Goal: Obtain resource: Obtain resource

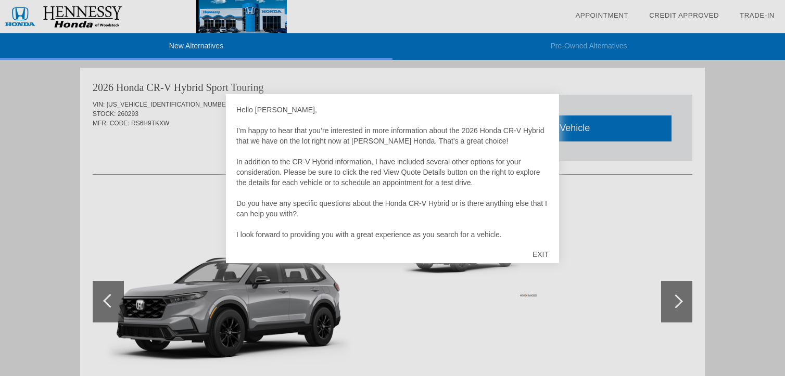
scroll to position [21, 0]
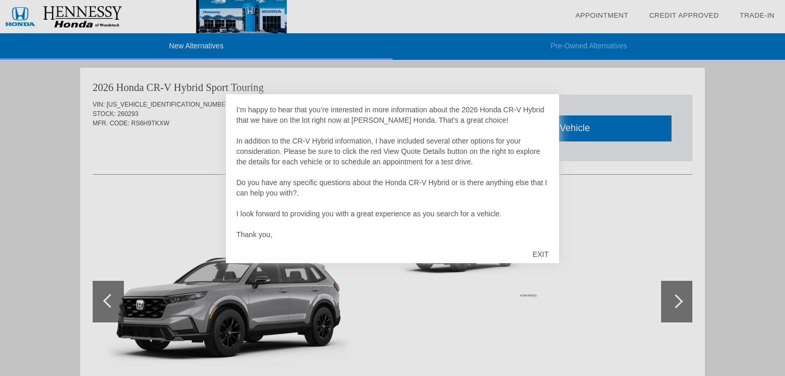
click at [543, 252] on div "EXIT" at bounding box center [540, 254] width 37 height 31
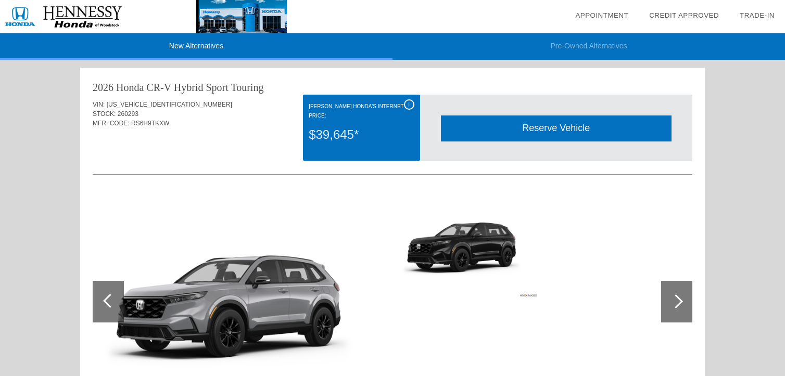
click at [673, 301] on div at bounding box center [676, 301] width 14 height 14
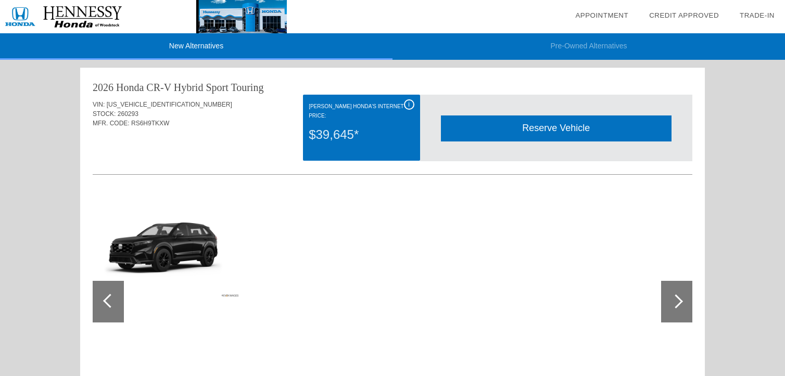
click at [673, 301] on div at bounding box center [676, 301] width 14 height 14
click at [114, 296] on div at bounding box center [108, 302] width 31 height 42
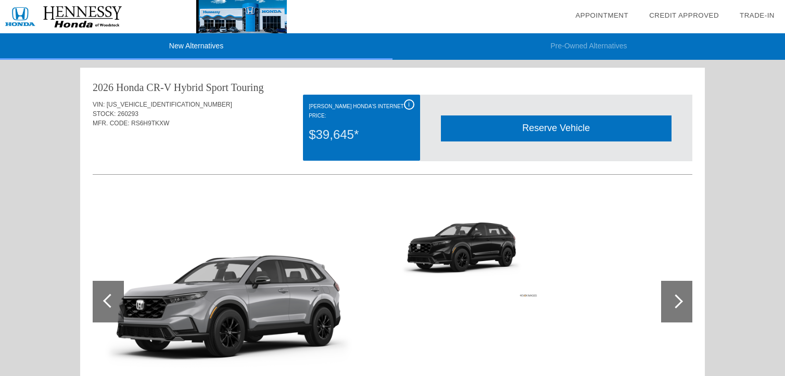
click at [106, 299] on div at bounding box center [110, 301] width 14 height 14
click at [675, 306] on div at bounding box center [676, 301] width 14 height 14
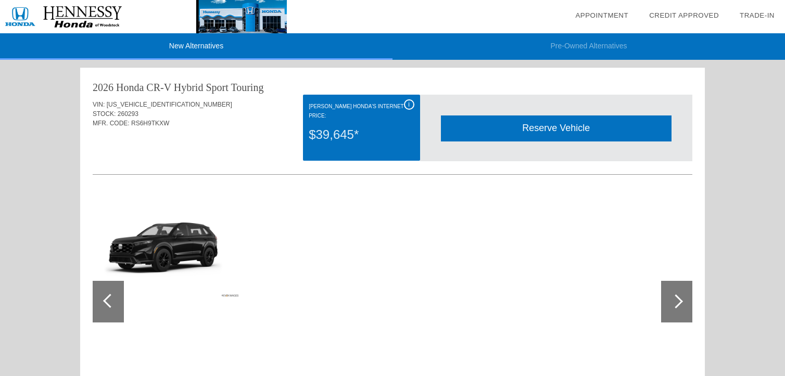
click at [675, 306] on div at bounding box center [676, 301] width 14 height 14
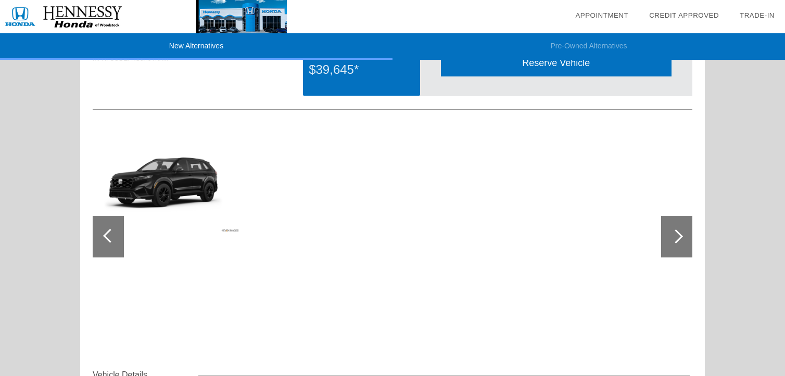
scroll to position [0, 0]
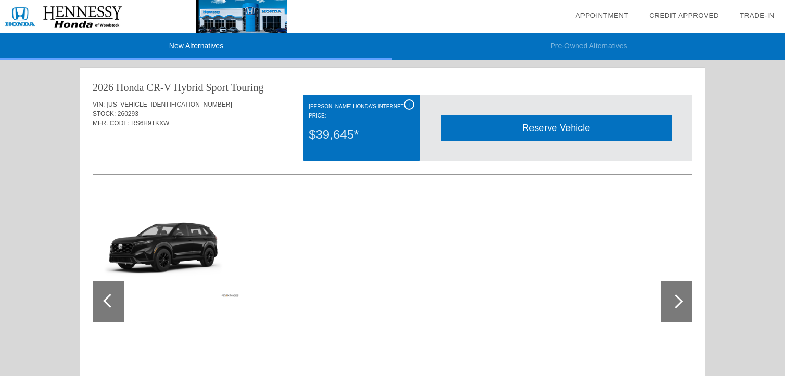
click at [108, 307] on div at bounding box center [108, 302] width 31 height 42
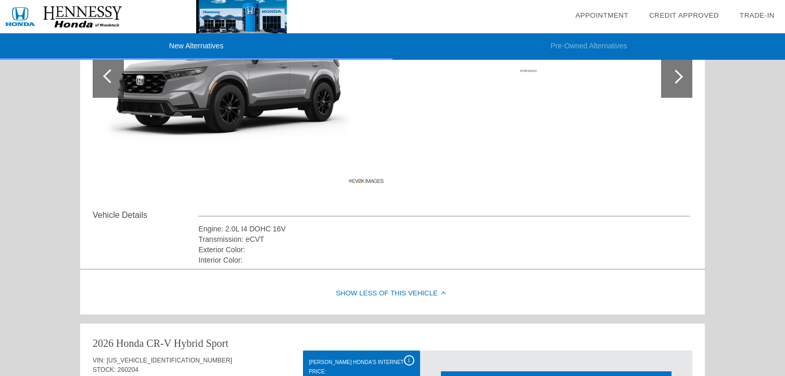
scroll to position [227, 0]
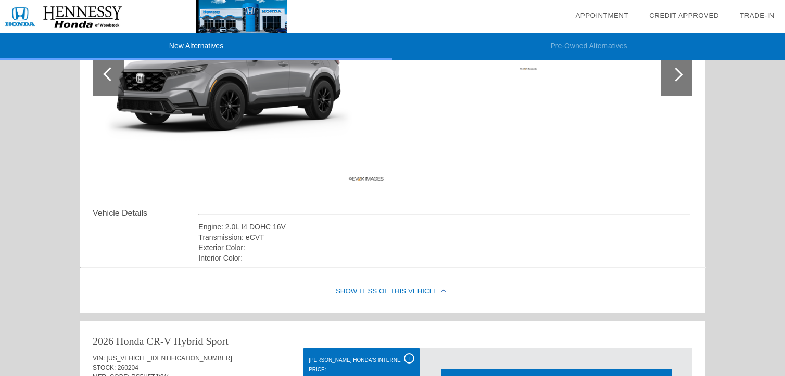
click at [169, 96] on img at bounding box center [240, 75] width 295 height 221
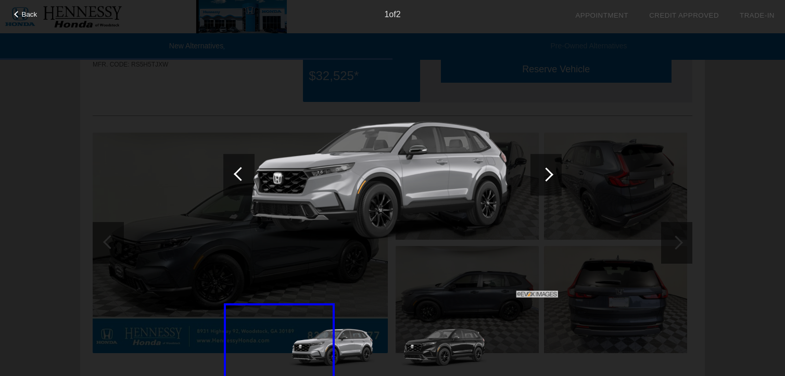
scroll to position [543, 0]
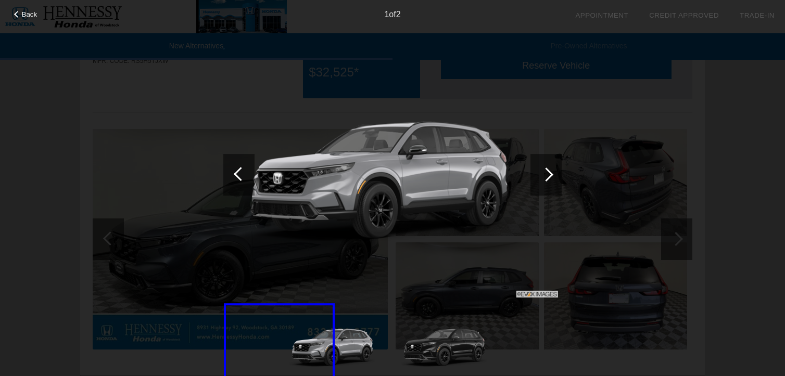
click at [711, 175] on div "Back 1 of 2" at bounding box center [392, 188] width 785 height 376
click at [502, 256] on img at bounding box center [392, 175] width 338 height 254
click at [18, 9] on div "1 of 2" at bounding box center [392, 10] width 785 height 21
click at [17, 12] on div at bounding box center [17, 14] width 7 height 7
